Goal: Book appointment/travel/reservation

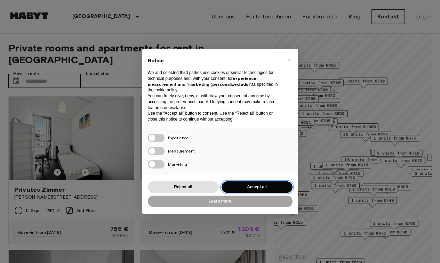
click at [251, 184] on button "Accept all" at bounding box center [257, 187] width 71 height 11
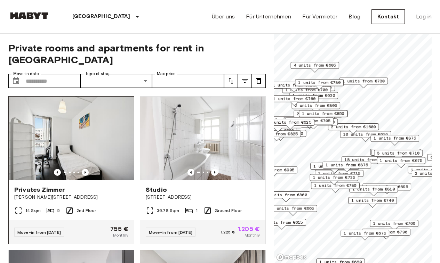
click at [85, 136] on img at bounding box center [71, 139] width 125 height 84
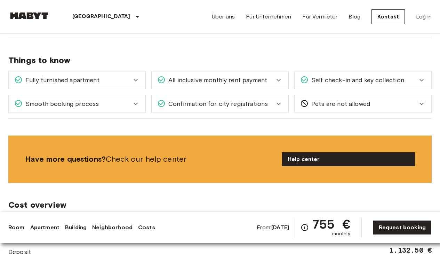
scroll to position [785, 0]
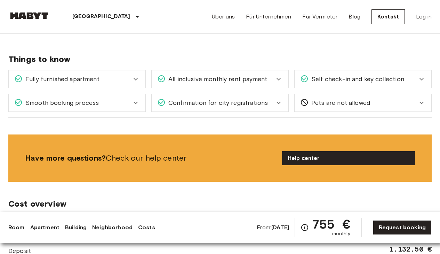
click at [277, 75] on icon at bounding box center [279, 79] width 8 height 8
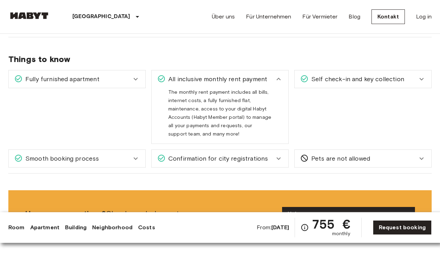
click at [277, 75] on icon at bounding box center [279, 79] width 8 height 8
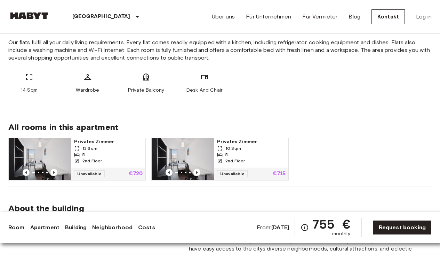
scroll to position [259, 0]
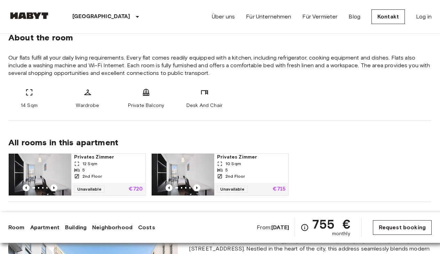
click at [393, 226] on link "Request booking" at bounding box center [402, 227] width 59 height 15
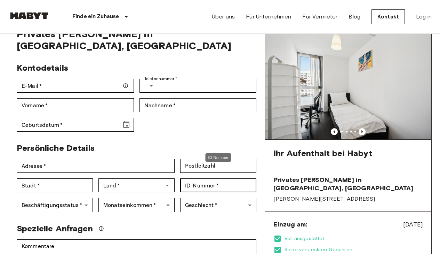
scroll to position [31, 0]
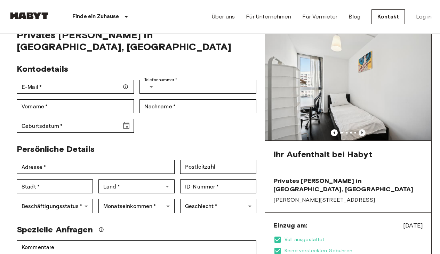
click at [362, 133] on icon "Previous image" at bounding box center [362, 132] width 1 height 3
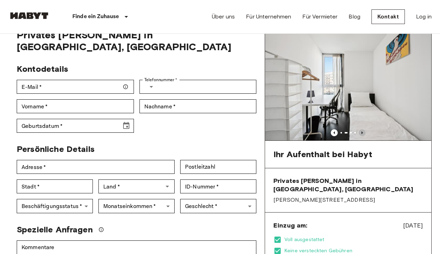
click at [362, 133] on icon "Previous image" at bounding box center [362, 132] width 1 height 3
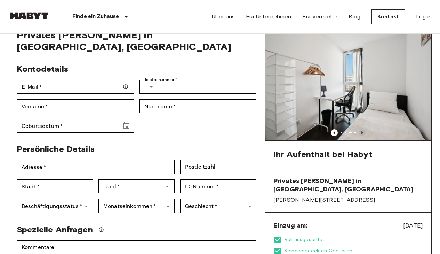
click at [362, 133] on icon "Previous image" at bounding box center [362, 132] width 1 height 3
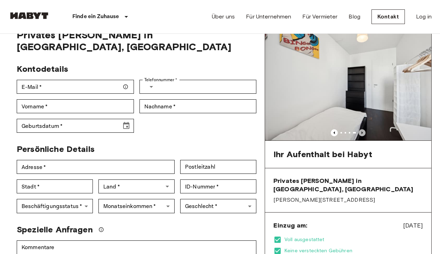
click at [362, 133] on icon "Previous image" at bounding box center [362, 132] width 1 height 3
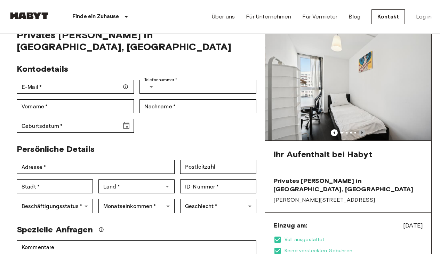
click at [362, 133] on icon "Previous image" at bounding box center [362, 132] width 1 height 3
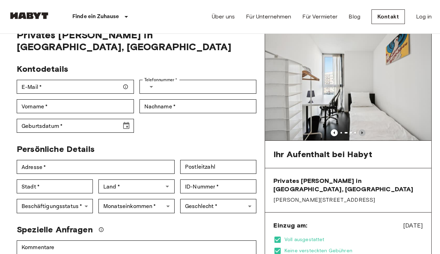
click at [362, 133] on icon "Previous image" at bounding box center [362, 132] width 1 height 3
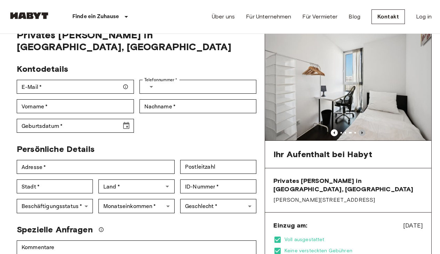
click at [362, 133] on icon "Previous image" at bounding box center [362, 132] width 1 height 3
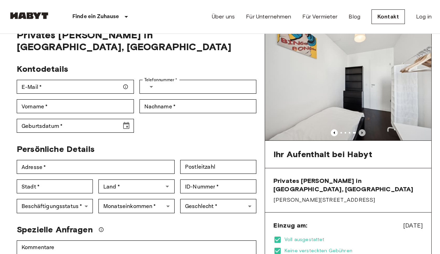
click at [362, 133] on icon "Previous image" at bounding box center [362, 132] width 1 height 3
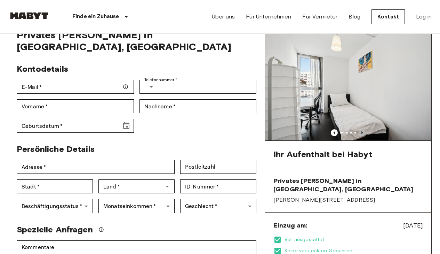
click at [362, 133] on icon "Previous image" at bounding box center [362, 132] width 1 height 3
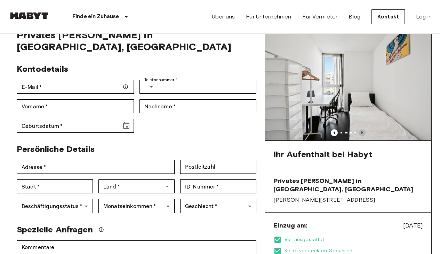
click at [362, 133] on icon "Previous image" at bounding box center [362, 132] width 1 height 3
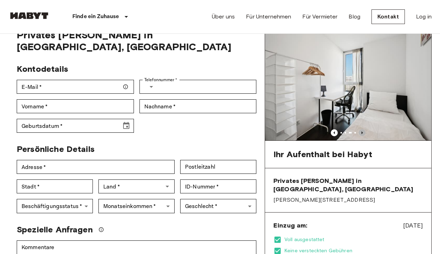
click at [362, 133] on icon "Previous image" at bounding box center [362, 132] width 1 height 3
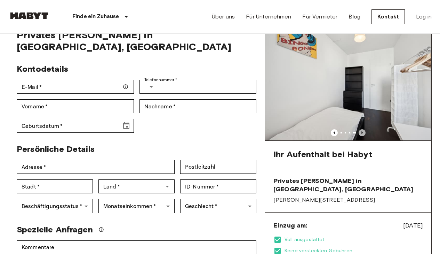
click at [362, 133] on icon "Previous image" at bounding box center [362, 132] width 1 height 3
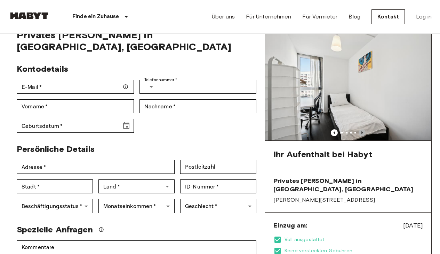
click at [362, 133] on icon "Previous image" at bounding box center [362, 132] width 1 height 3
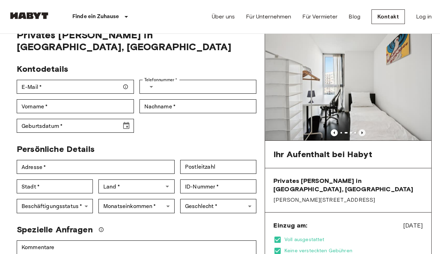
click at [362, 133] on icon "Previous image" at bounding box center [362, 132] width 1 height 3
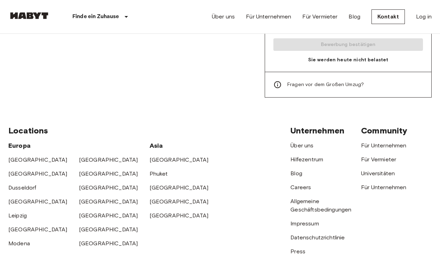
scroll to position [427, 0]
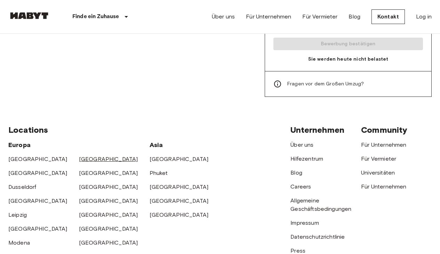
click at [85, 156] on link "[GEOGRAPHIC_DATA]" at bounding box center [108, 159] width 59 height 7
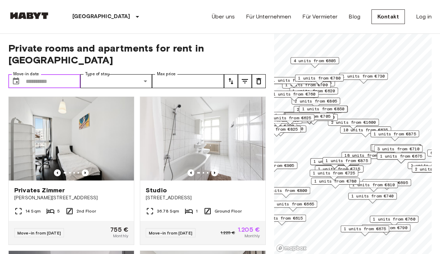
click at [46, 74] on input "Move-in date" at bounding box center [53, 81] width 55 height 14
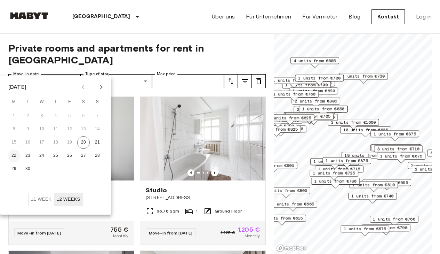
click at [17, 158] on button "22" at bounding box center [14, 155] width 13 height 13
type input "**********"
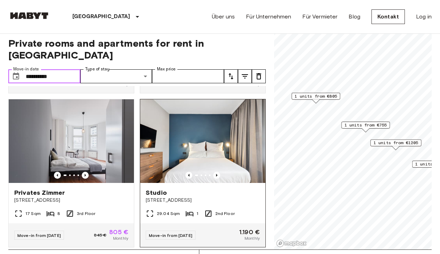
scroll to position [4, 0]
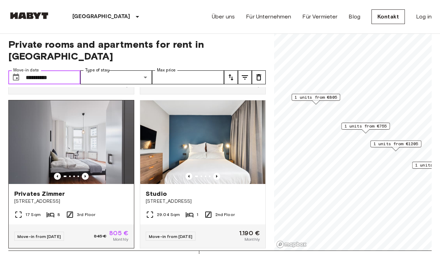
click at [79, 140] on img at bounding box center [71, 142] width 125 height 84
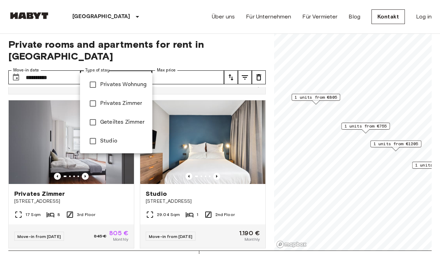
click at [137, 84] on span "Privates Wohnung" at bounding box center [123, 84] width 47 height 8
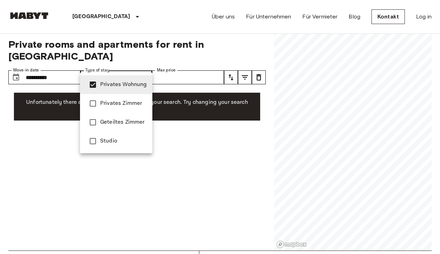
click at [138, 107] on span "Privates Zimmer" at bounding box center [123, 103] width 47 height 8
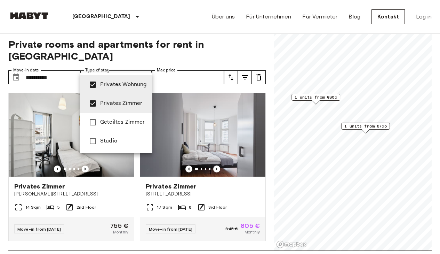
click at [130, 84] on span "Privates Wohnung" at bounding box center [123, 84] width 47 height 8
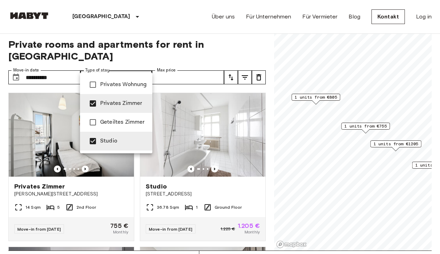
type input "**********"
click at [209, 19] on div at bounding box center [220, 127] width 440 height 254
